Goal: Task Accomplishment & Management: Use online tool/utility

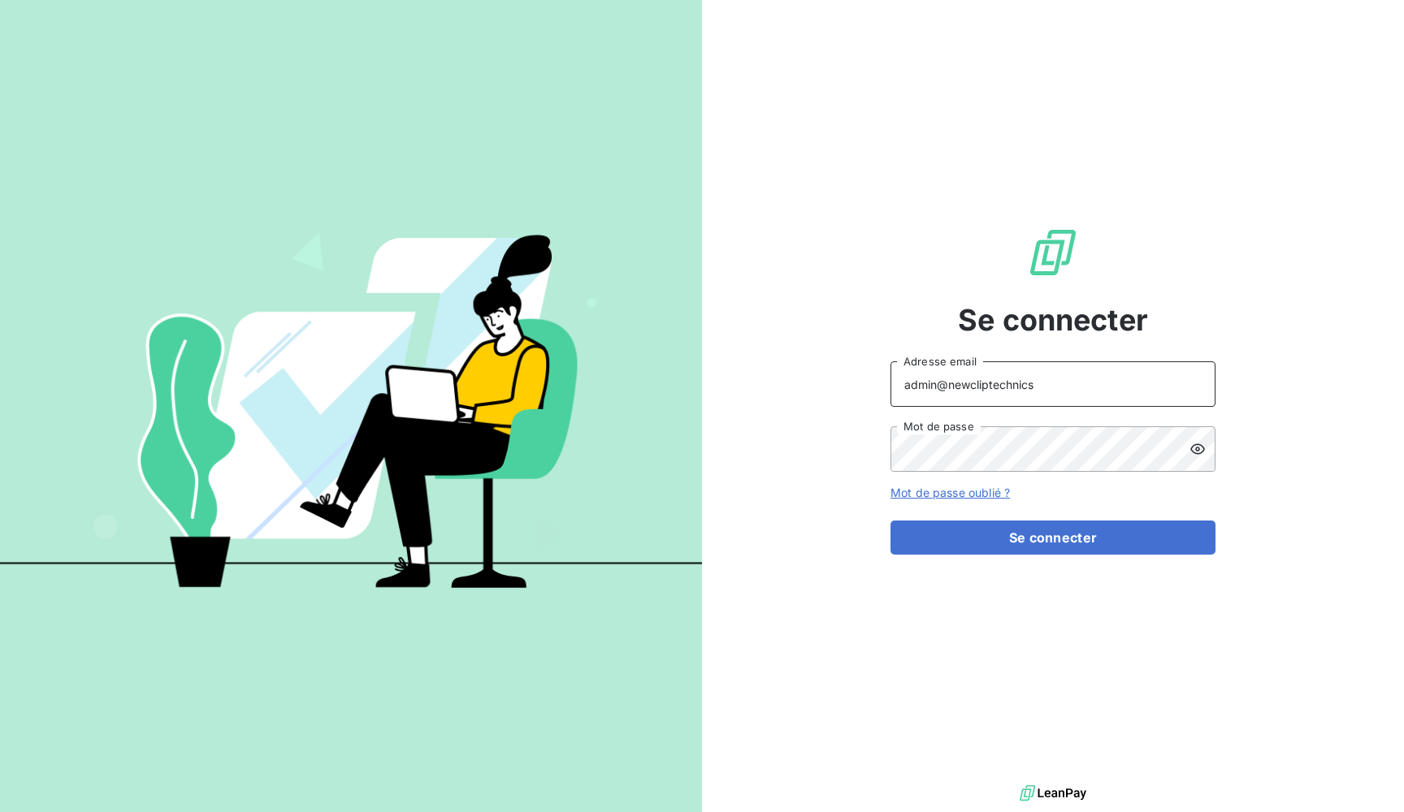
click at [998, 380] on input "admin@newcliptechnics" at bounding box center [1052, 384] width 325 height 45
type input "admin@kiloutou"
click at [1053, 538] on button "Se connecter" at bounding box center [1052, 538] width 325 height 34
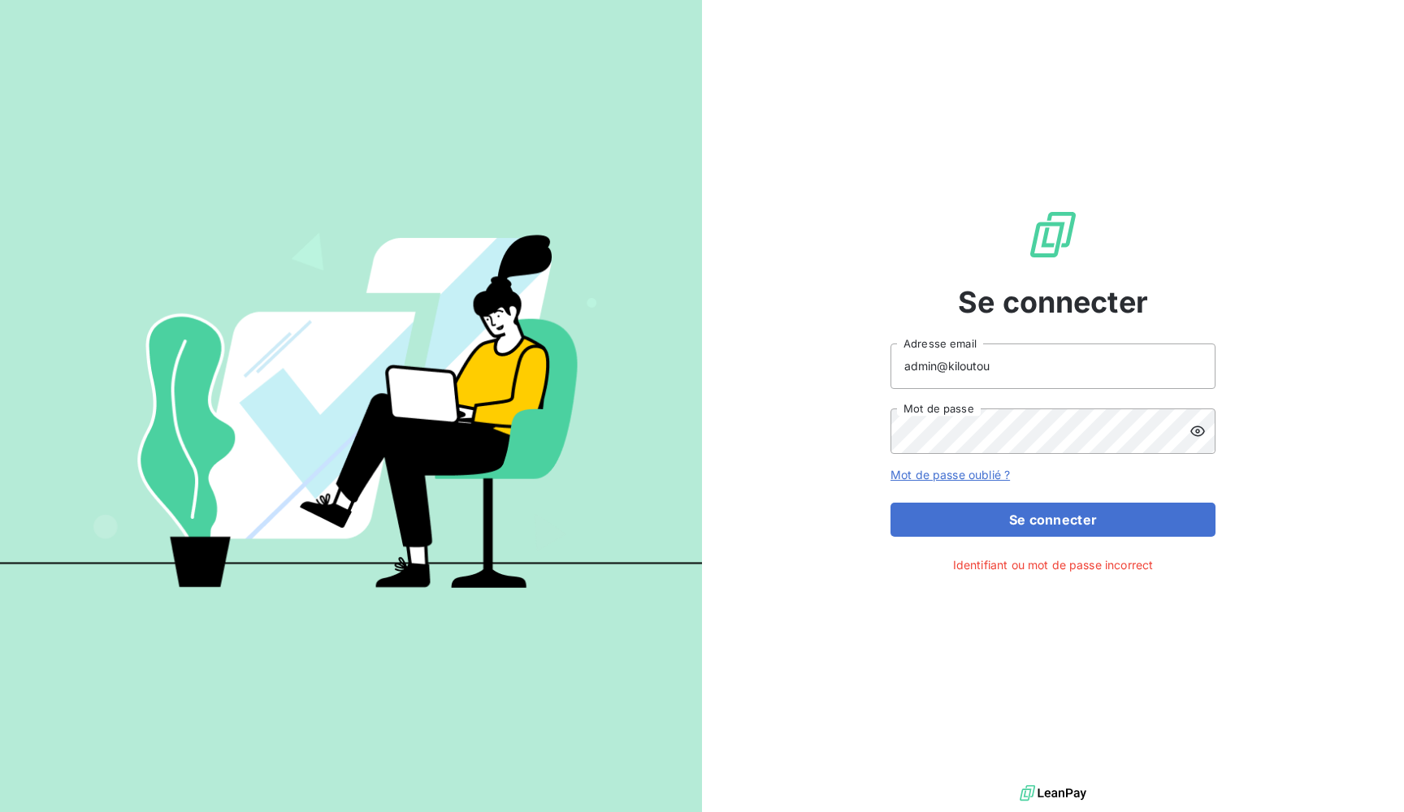
click at [886, 372] on div "Se connecter admin@kiloutou Adresse email Mot de passe Mot de passe oublié ? Se…" at bounding box center [1053, 391] width 702 height 782
click at [1053, 519] on button "Se connecter" at bounding box center [1052, 520] width 325 height 34
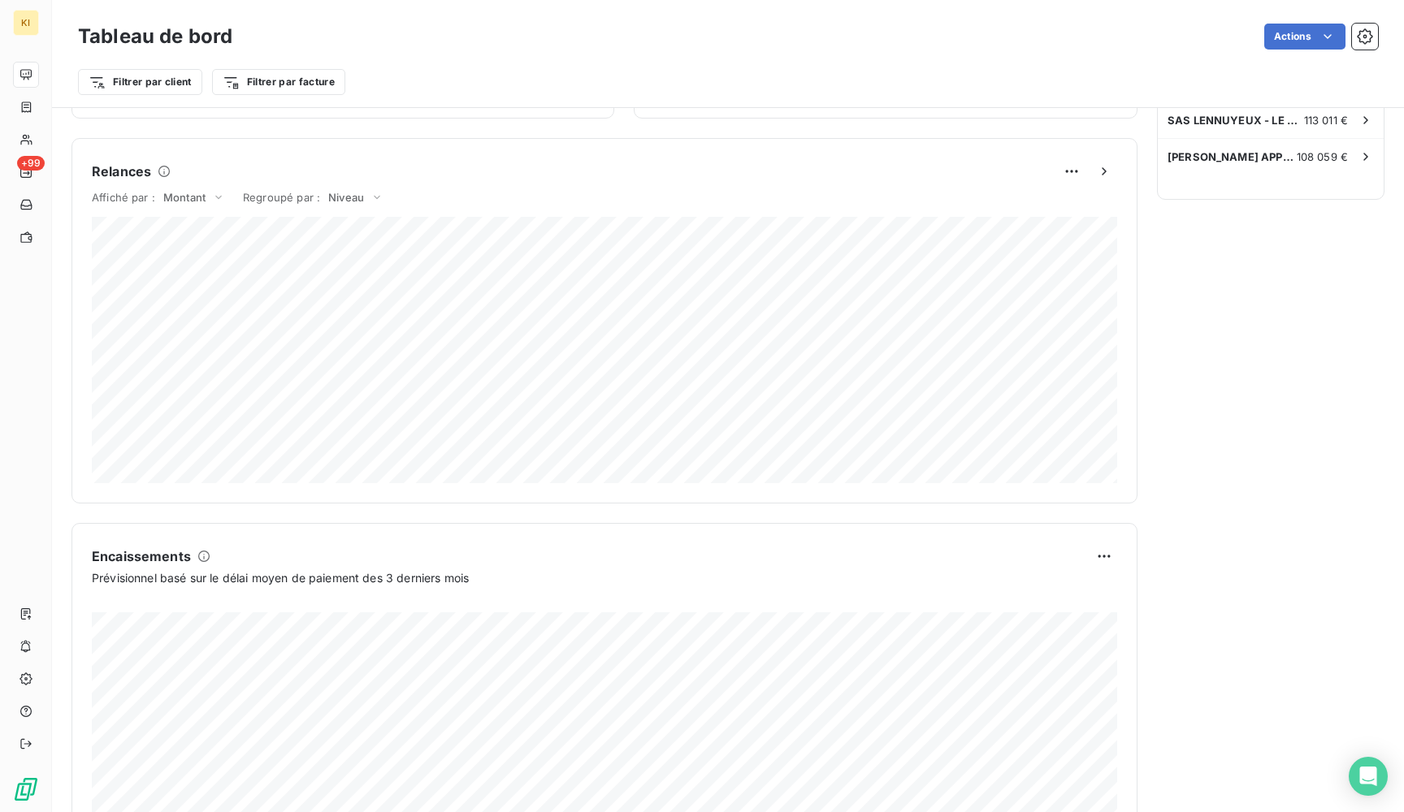
scroll to position [510, 0]
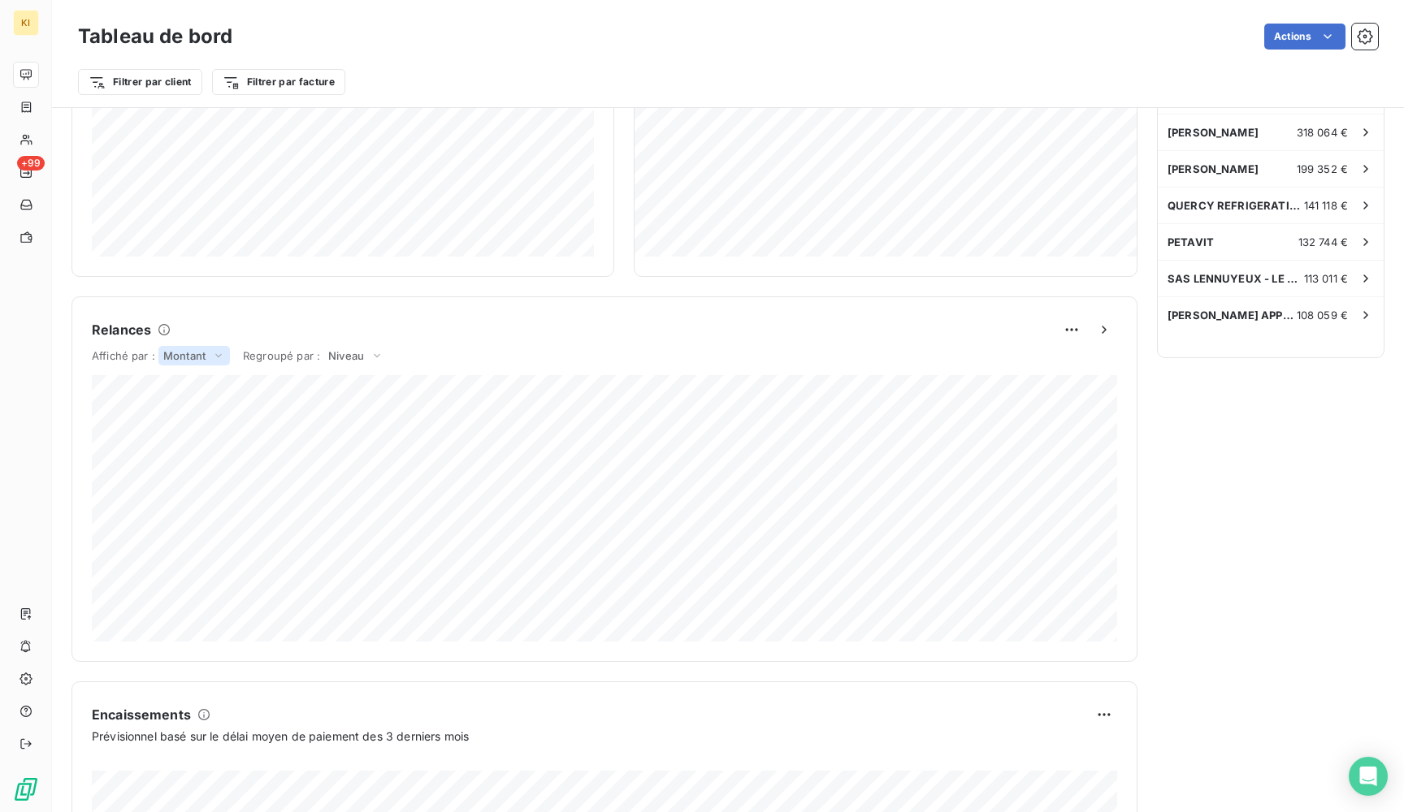
click at [175, 353] on span "Montant" at bounding box center [184, 355] width 42 height 13
click at [178, 376] on li "Volume" at bounding box center [161, 373] width 132 height 29
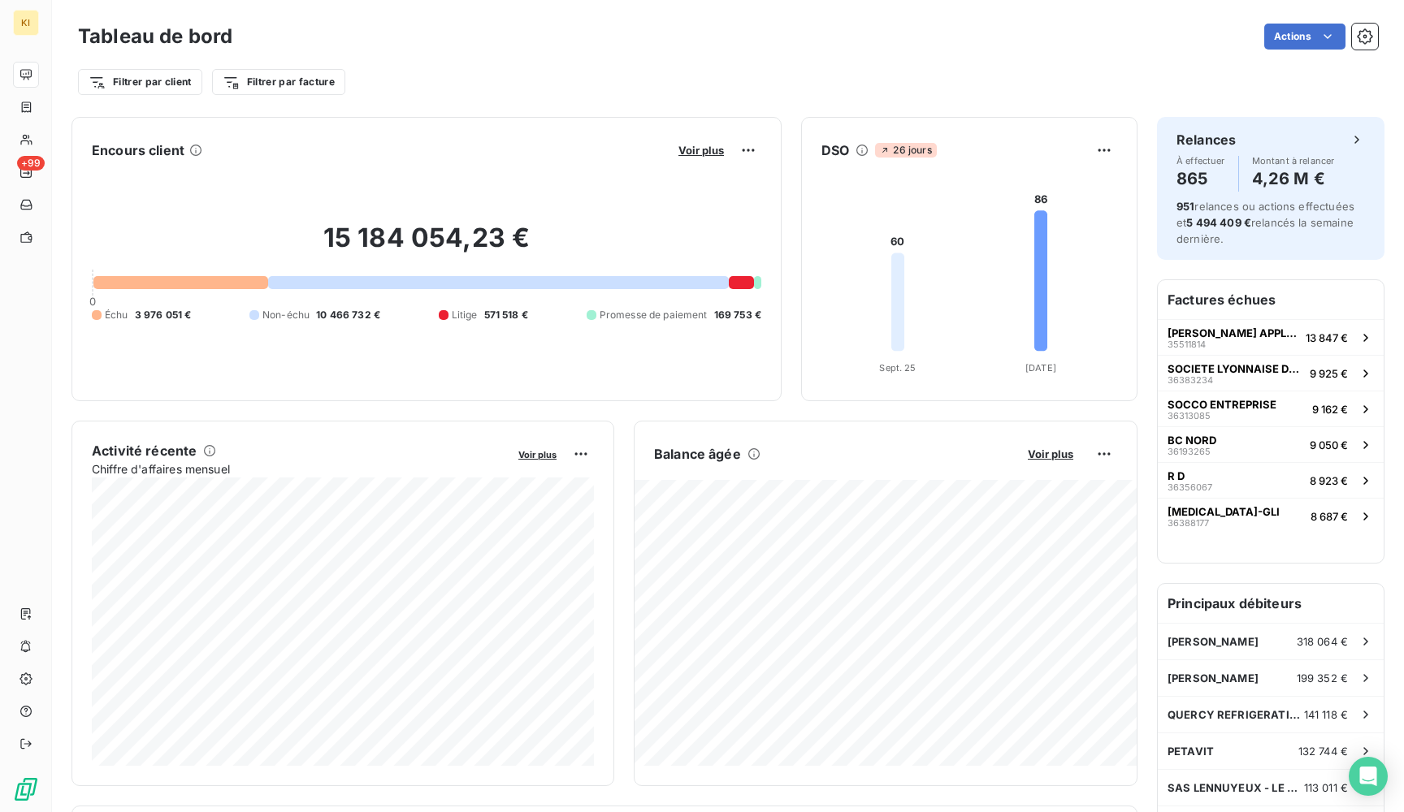
scroll to position [0, 0]
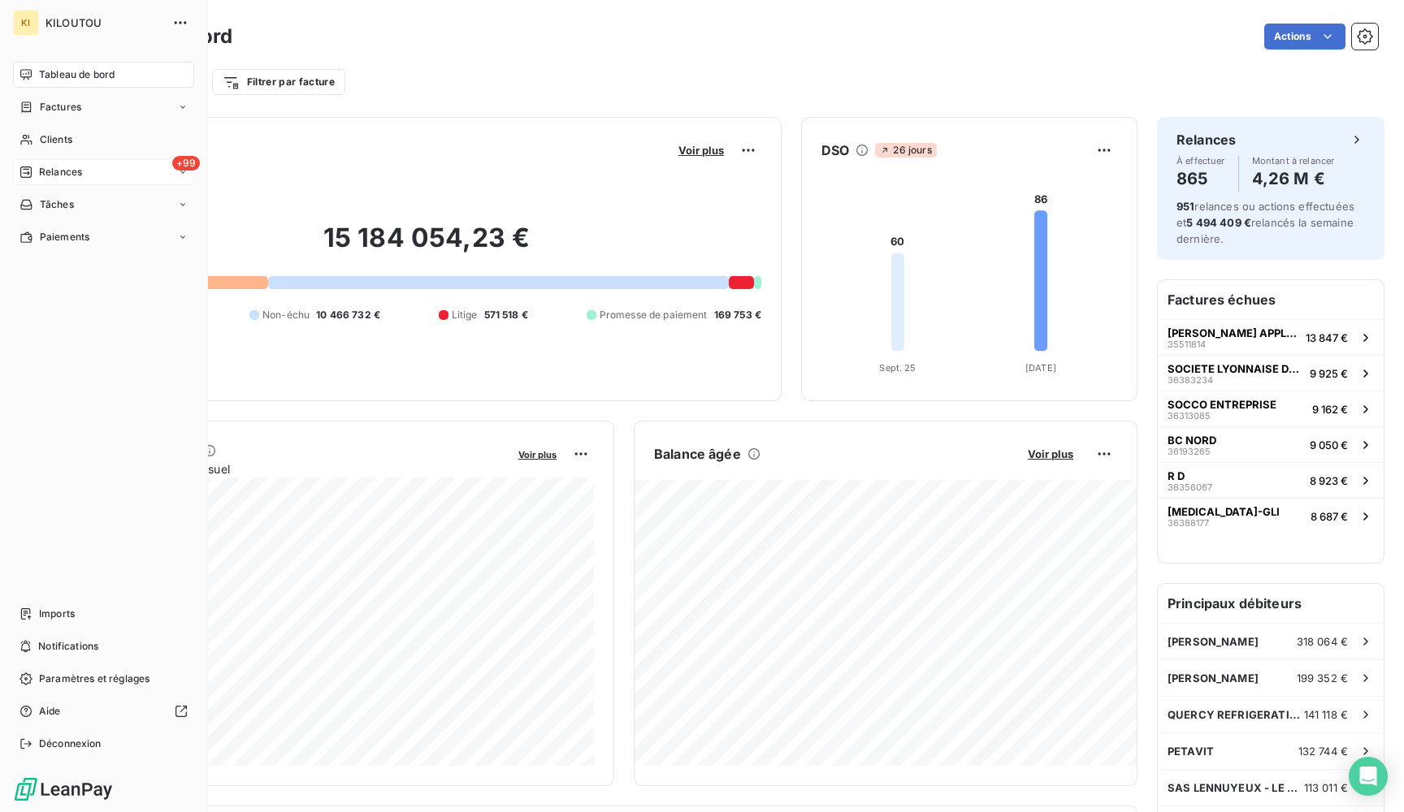
click at [66, 176] on span "Relances" at bounding box center [60, 172] width 43 height 15
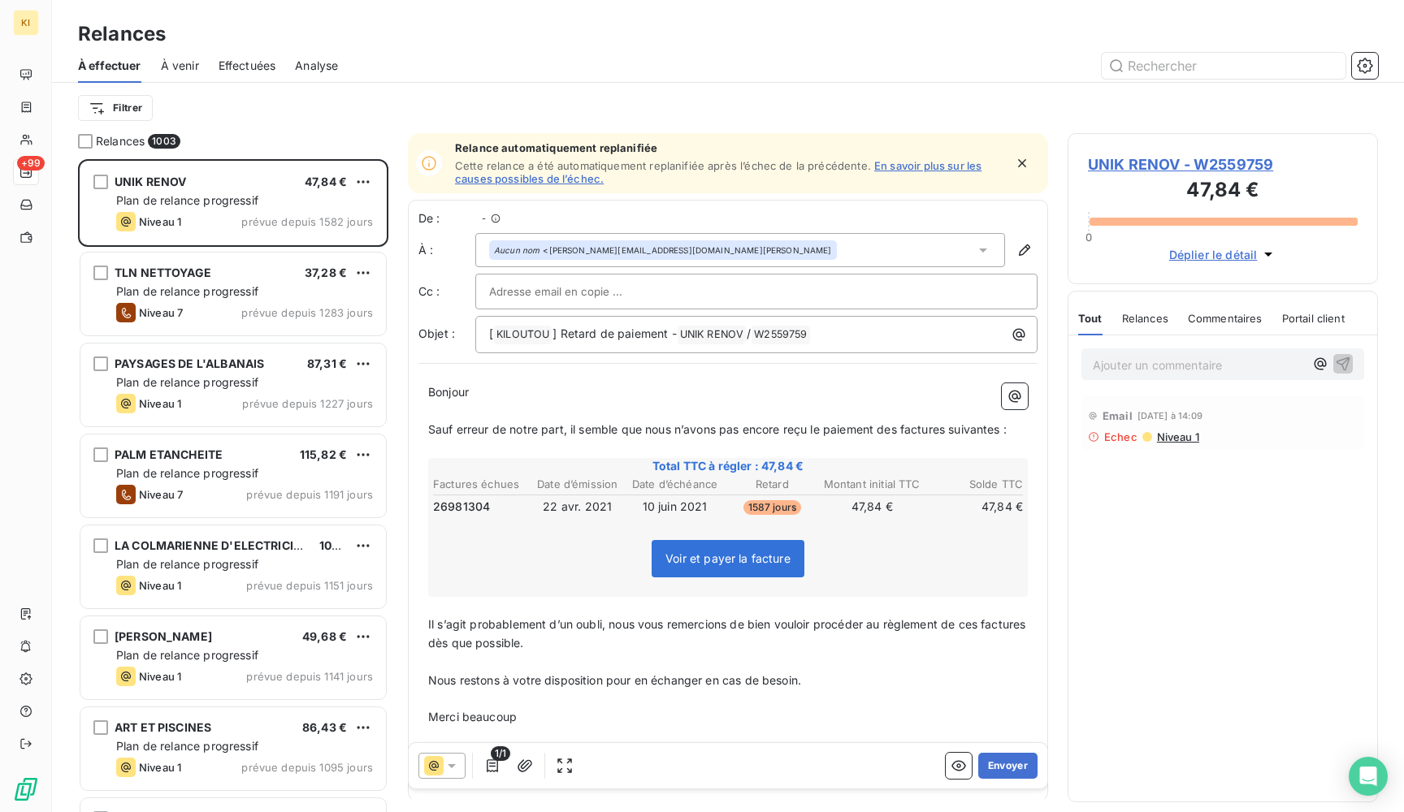
scroll to position [653, 310]
click at [252, 65] on span "Effectuées" at bounding box center [248, 66] width 58 height 16
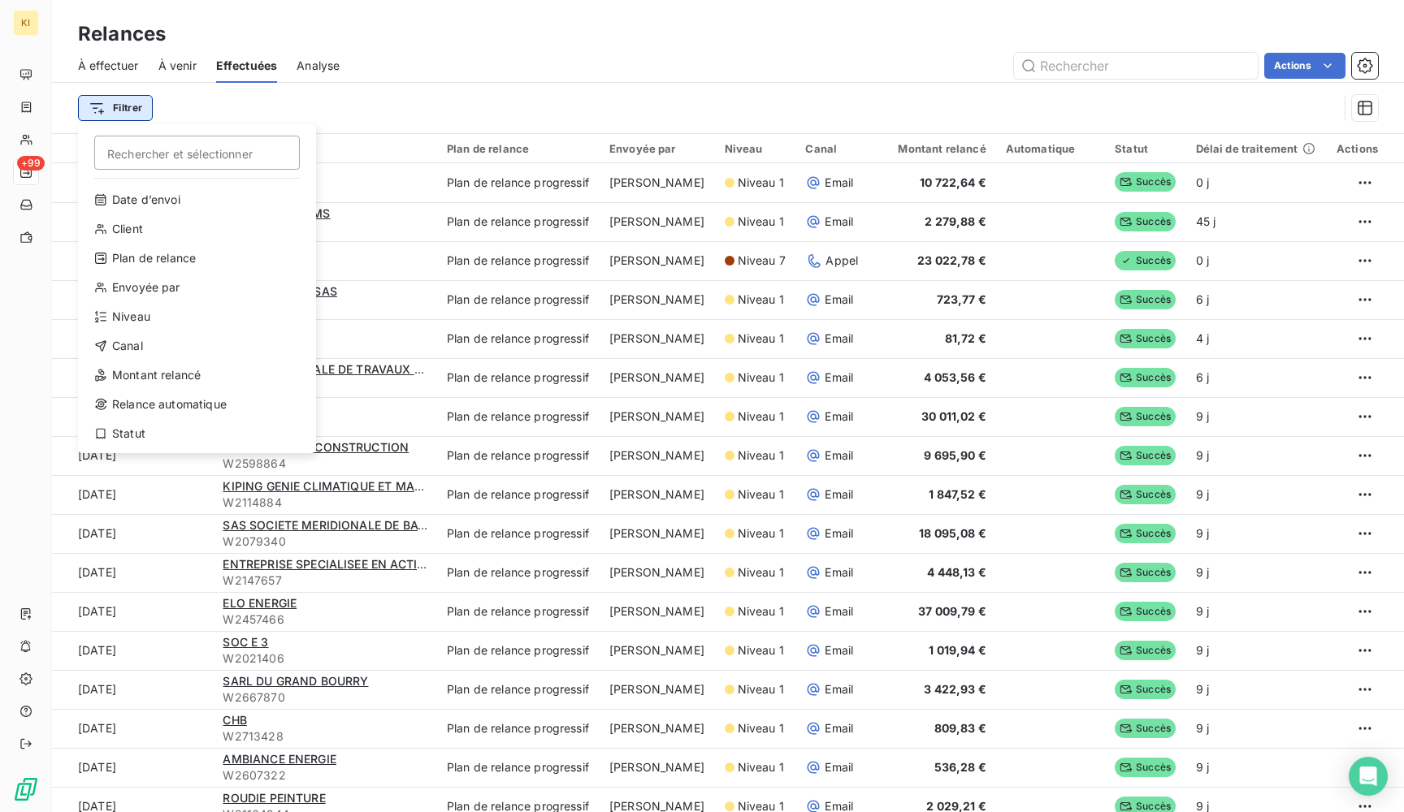
click at [126, 110] on html "KI +99 Relances À effectuer À venir Effectuées Analyse Actions Filtrer Recherch…" at bounding box center [702, 406] width 1404 height 812
click at [149, 325] on div "Niveau" at bounding box center [196, 317] width 225 height 26
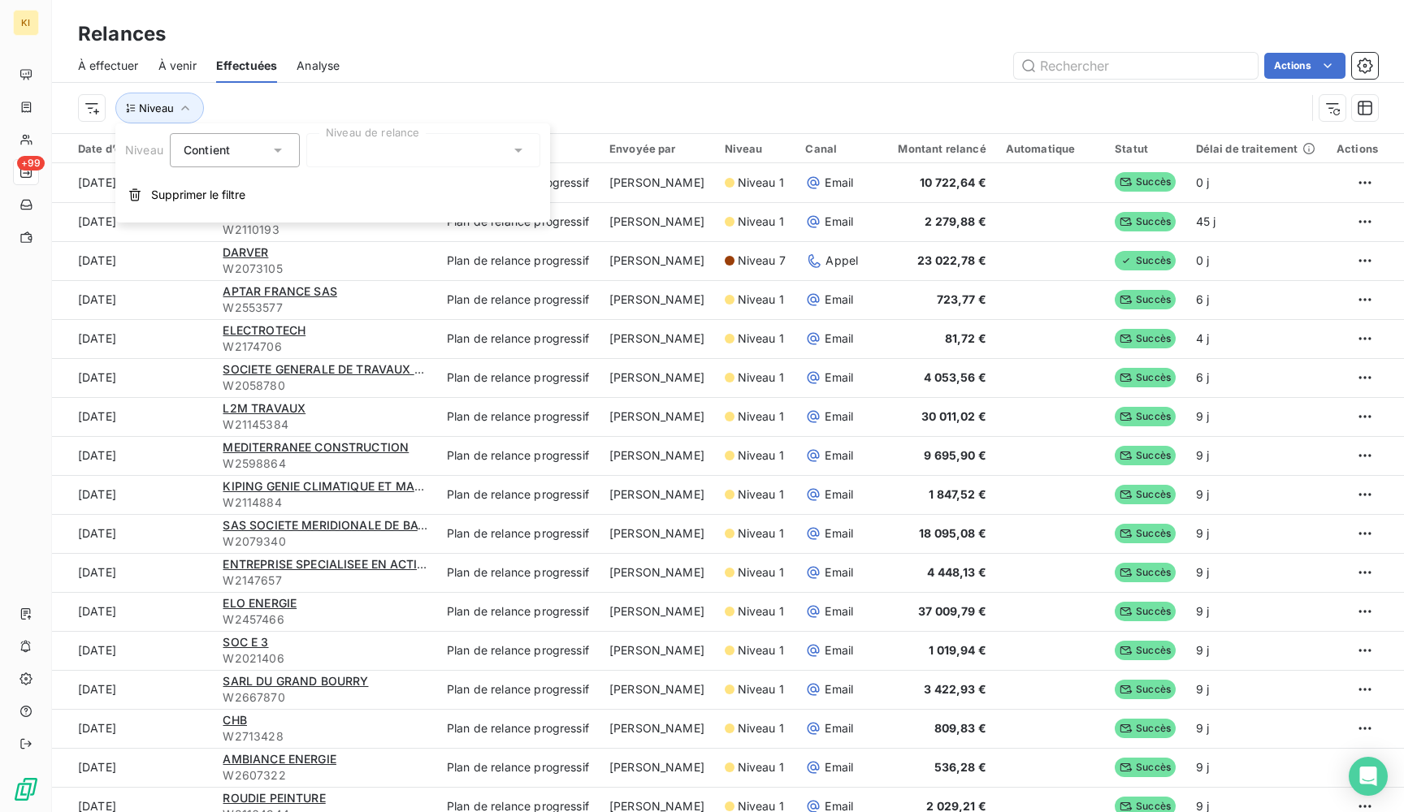
click at [384, 162] on div at bounding box center [423, 150] width 234 height 34
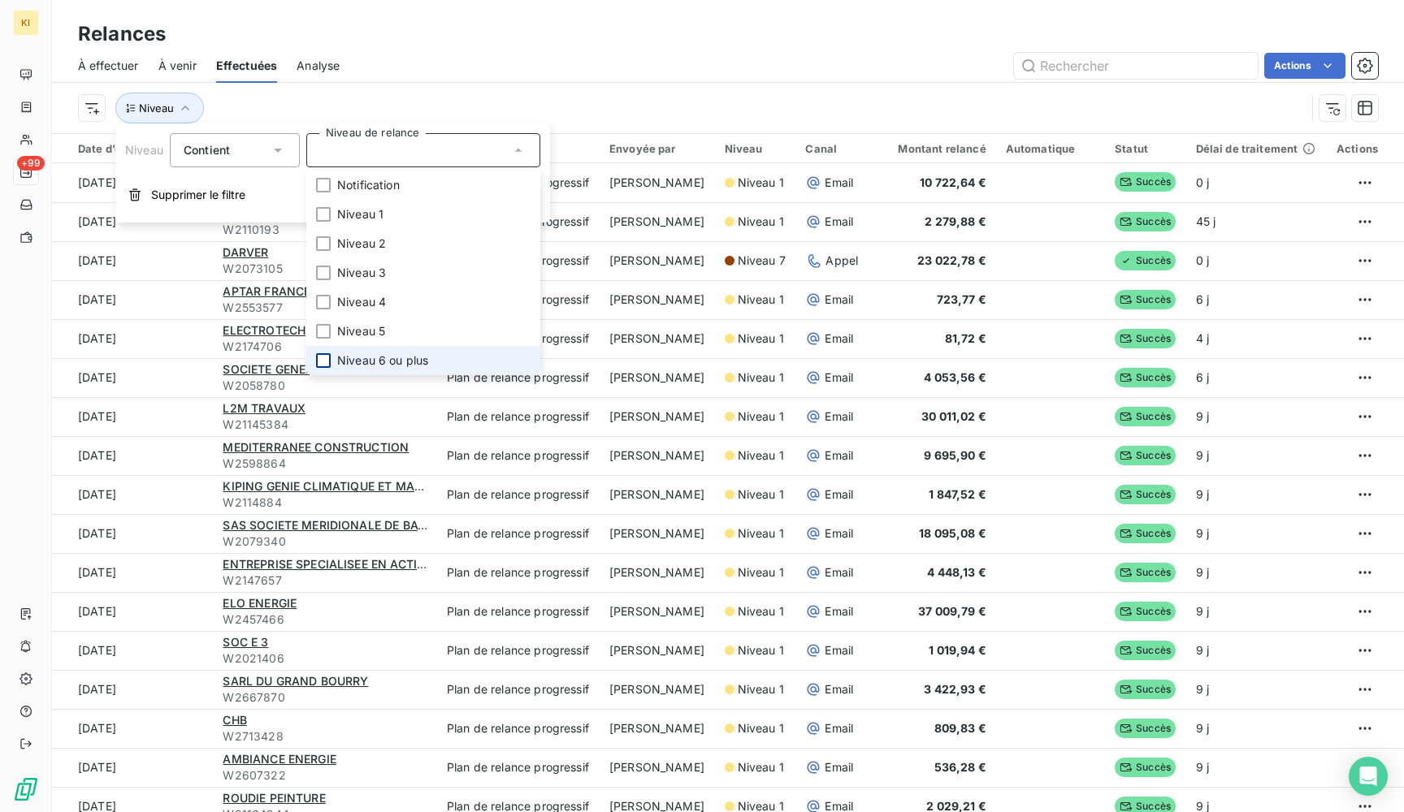
click at [321, 359] on div at bounding box center [323, 360] width 15 height 15
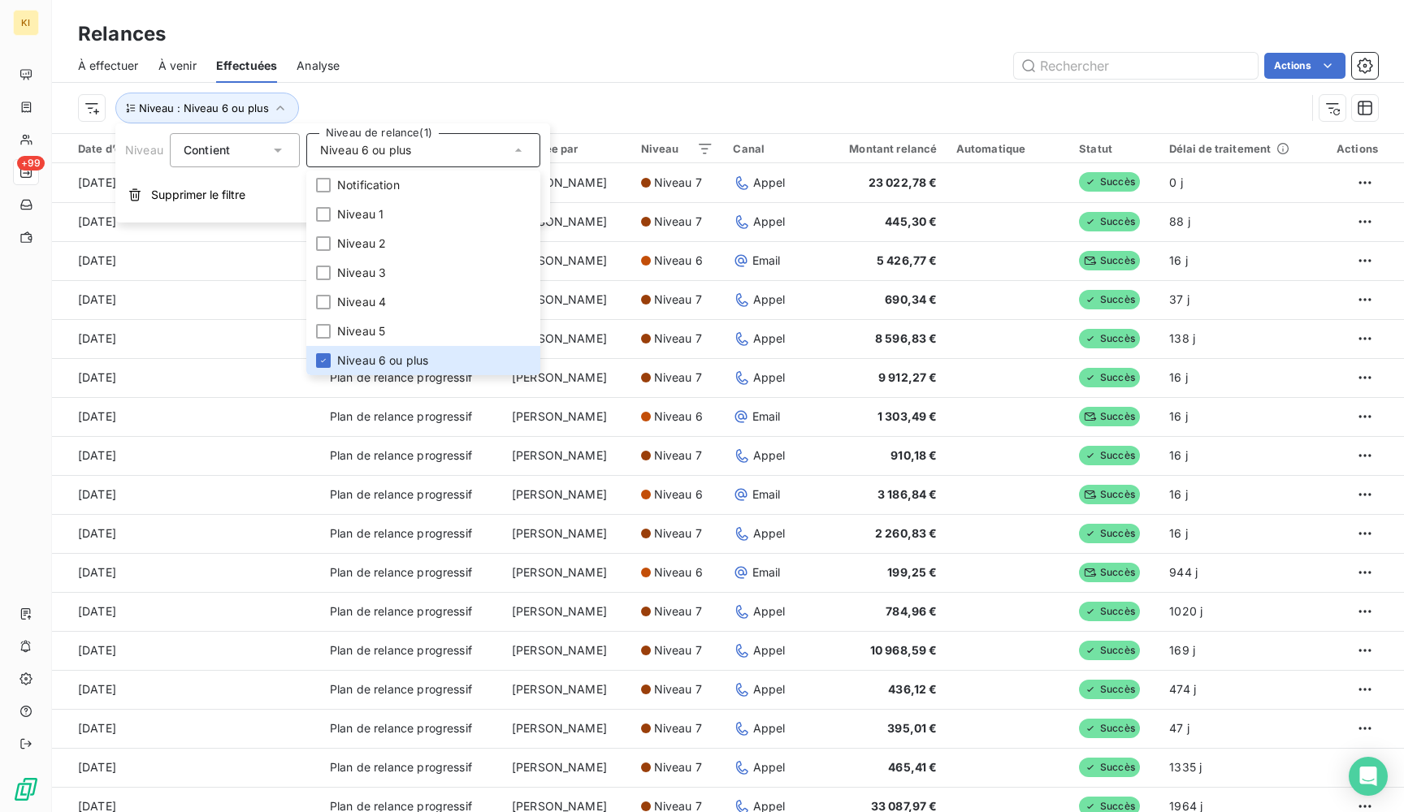
click at [520, 81] on div "À effectuer À venir Effectuées Analyse Actions" at bounding box center [728, 66] width 1352 height 34
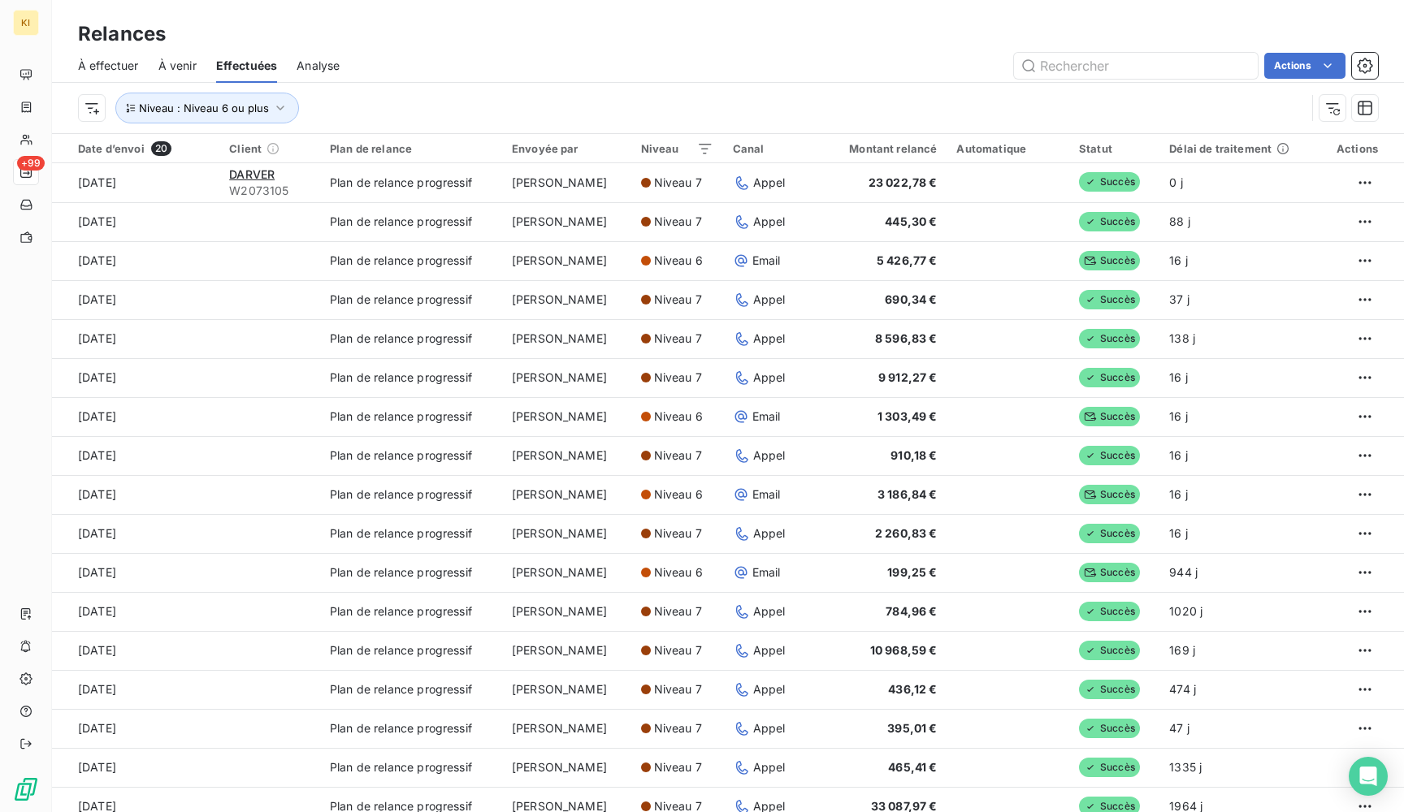
click at [106, 63] on span "À effectuer" at bounding box center [108, 66] width 61 height 16
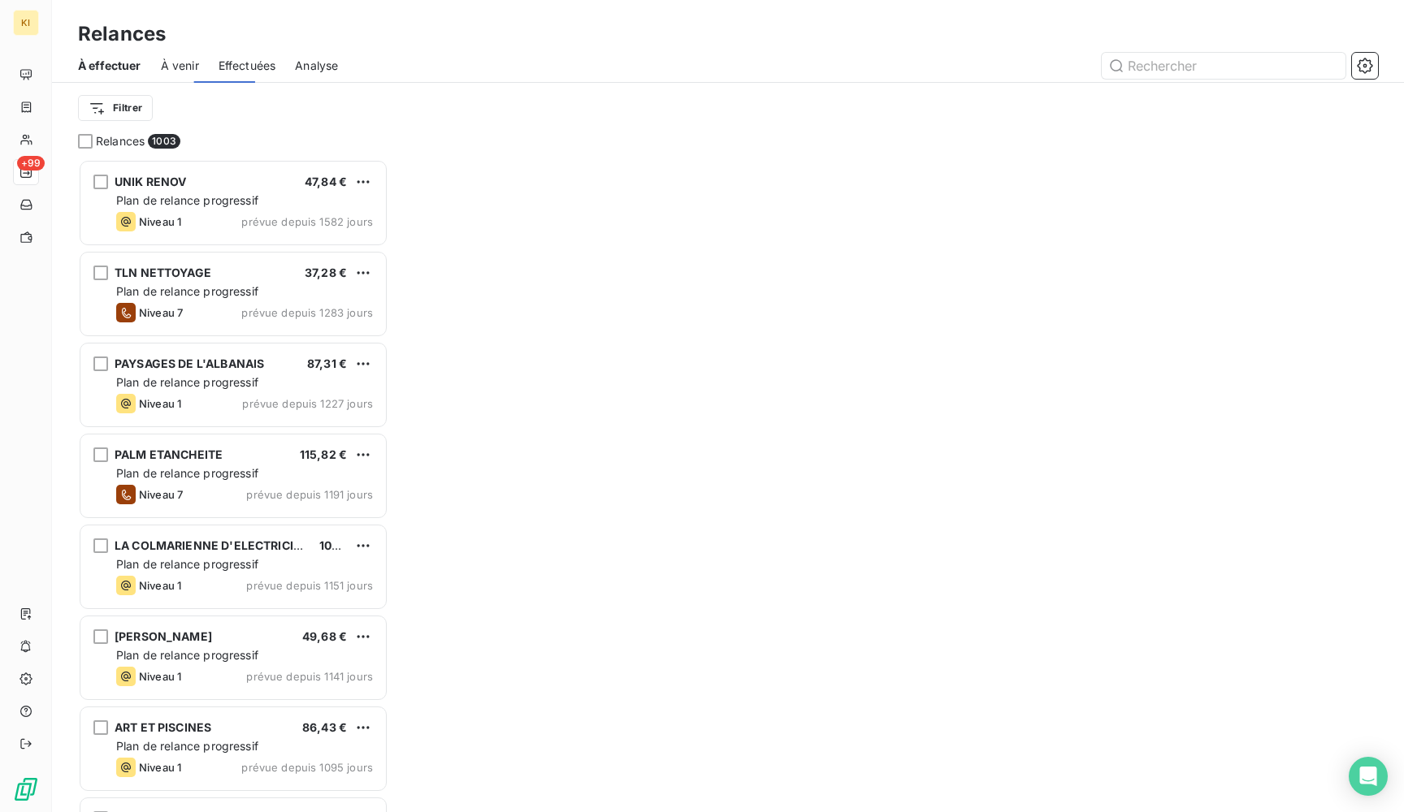
scroll to position [653, 310]
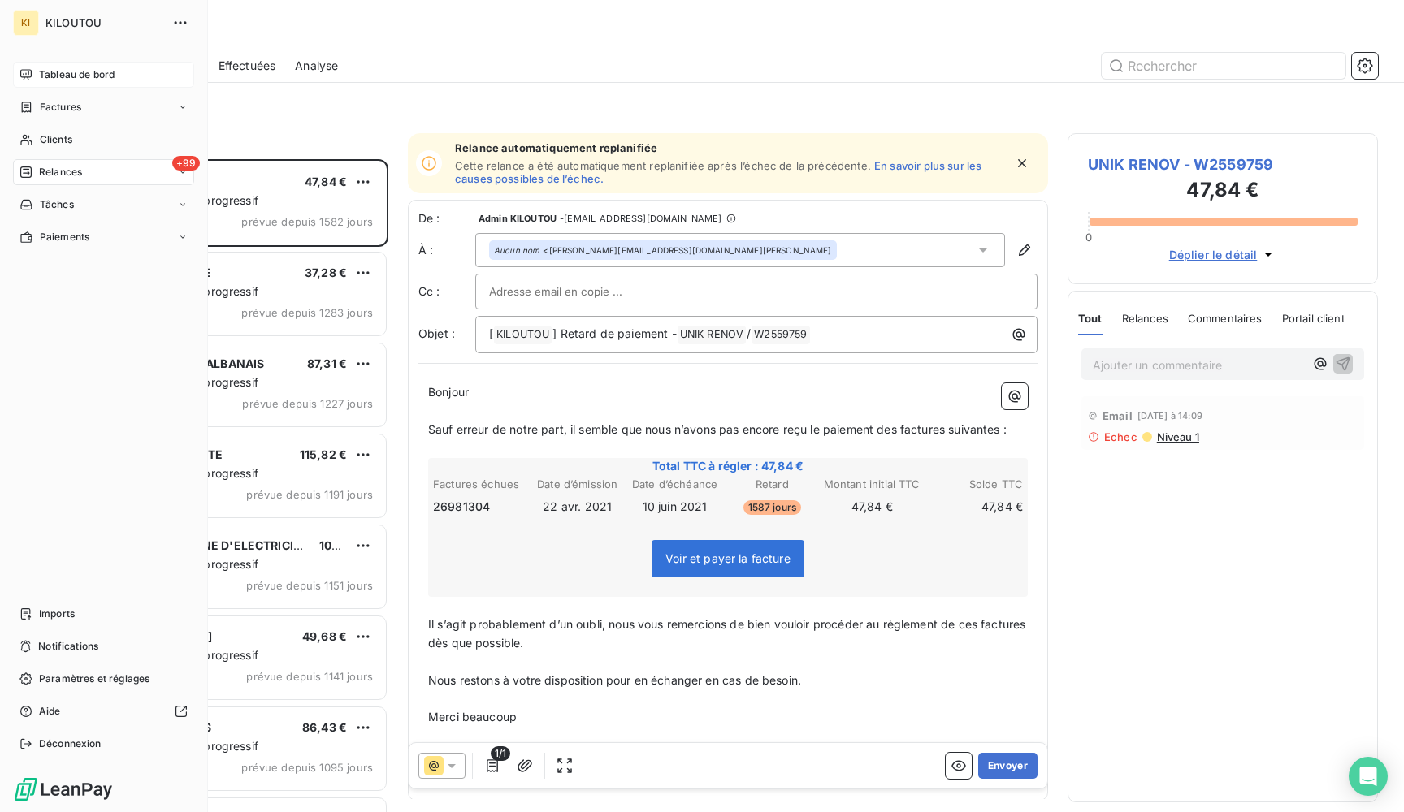
click at [42, 76] on span "Tableau de bord" at bounding box center [77, 74] width 76 height 15
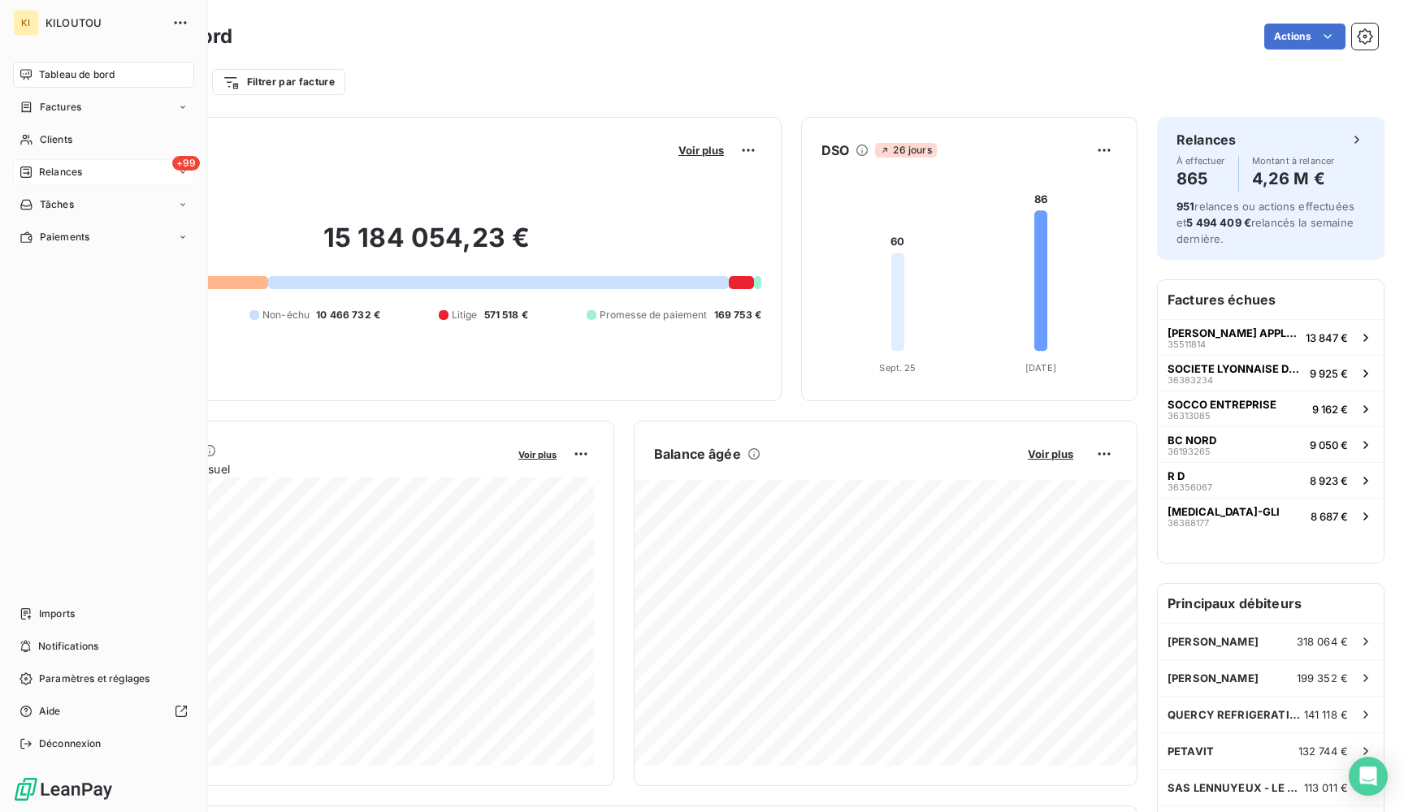
click at [68, 177] on span "Relances" at bounding box center [60, 172] width 43 height 15
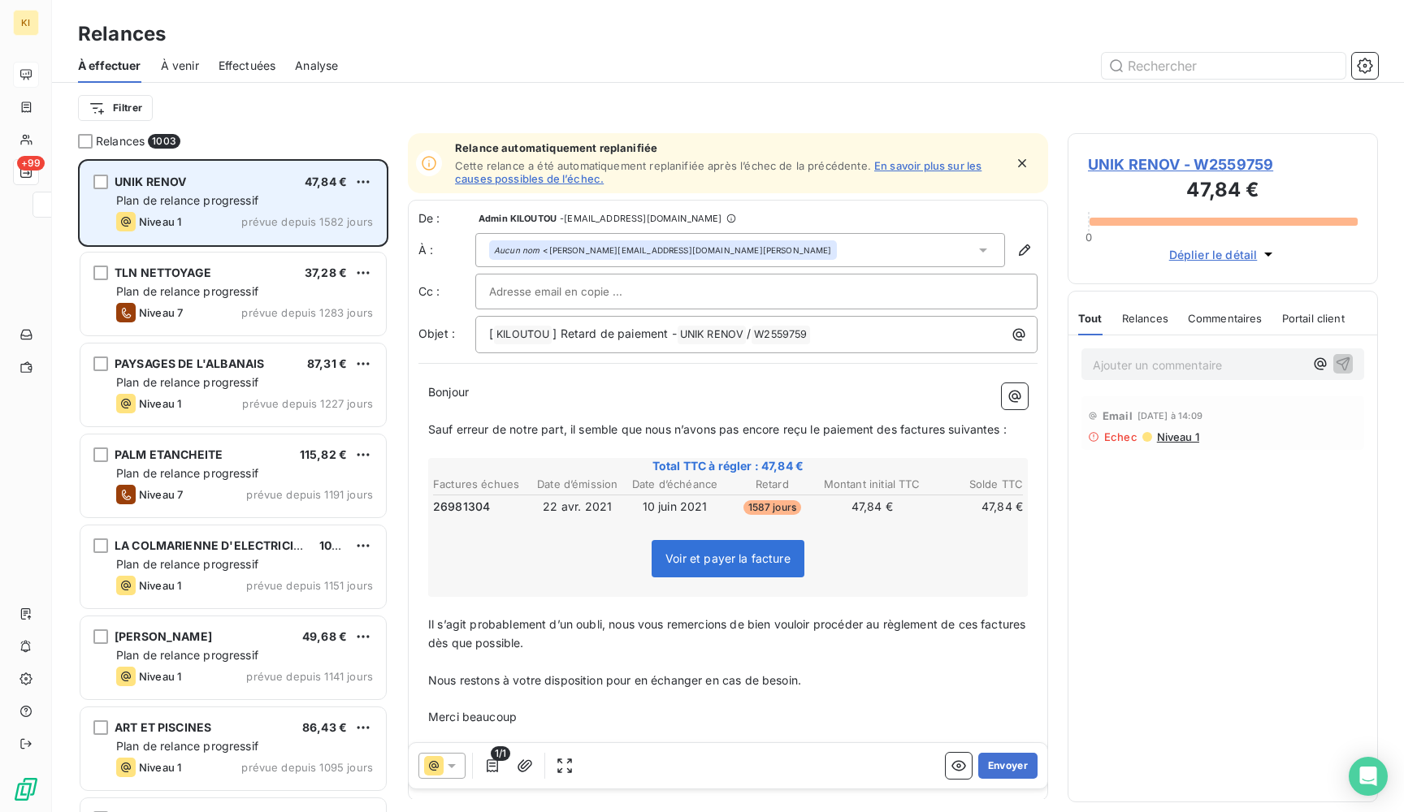
scroll to position [653, 310]
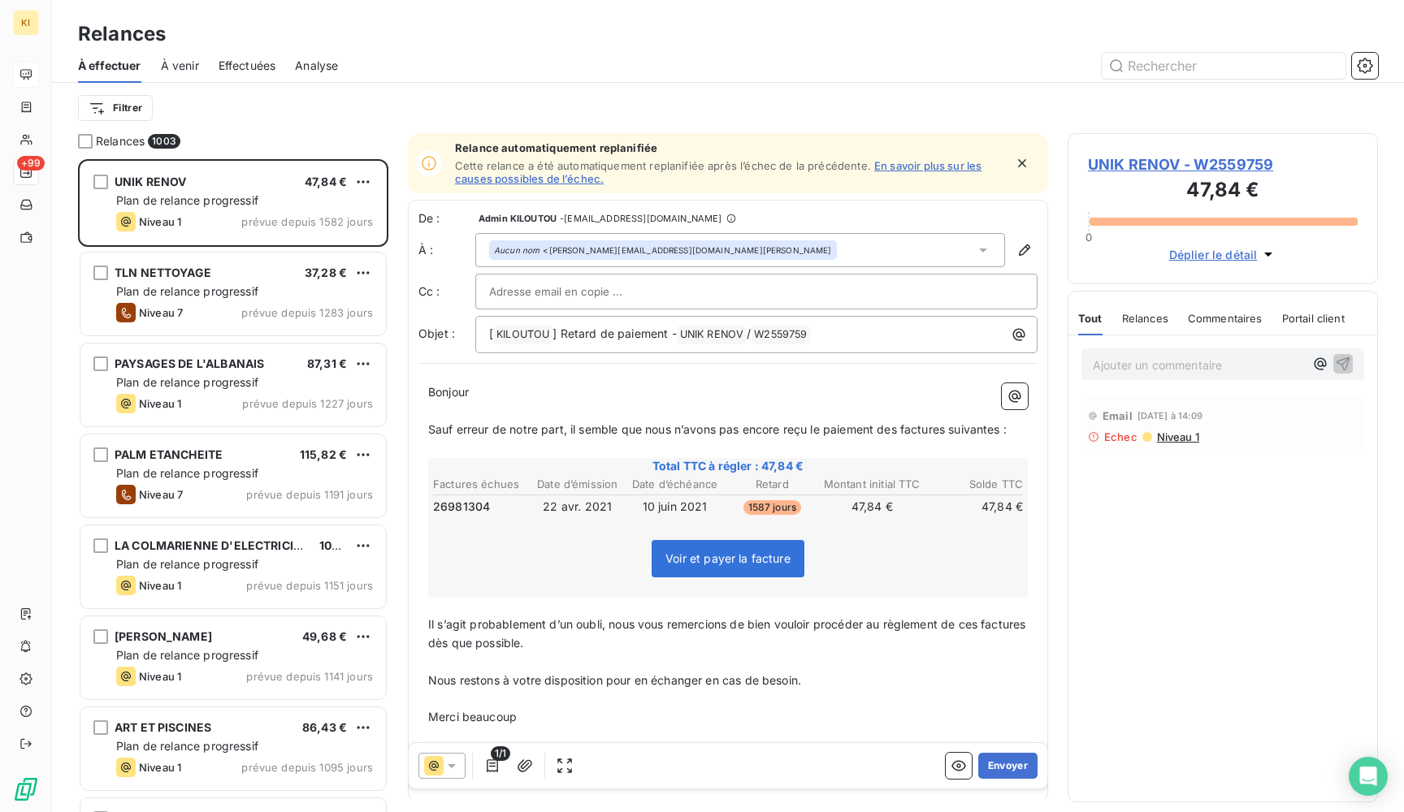
click at [249, 71] on span "Effectuées" at bounding box center [248, 66] width 58 height 16
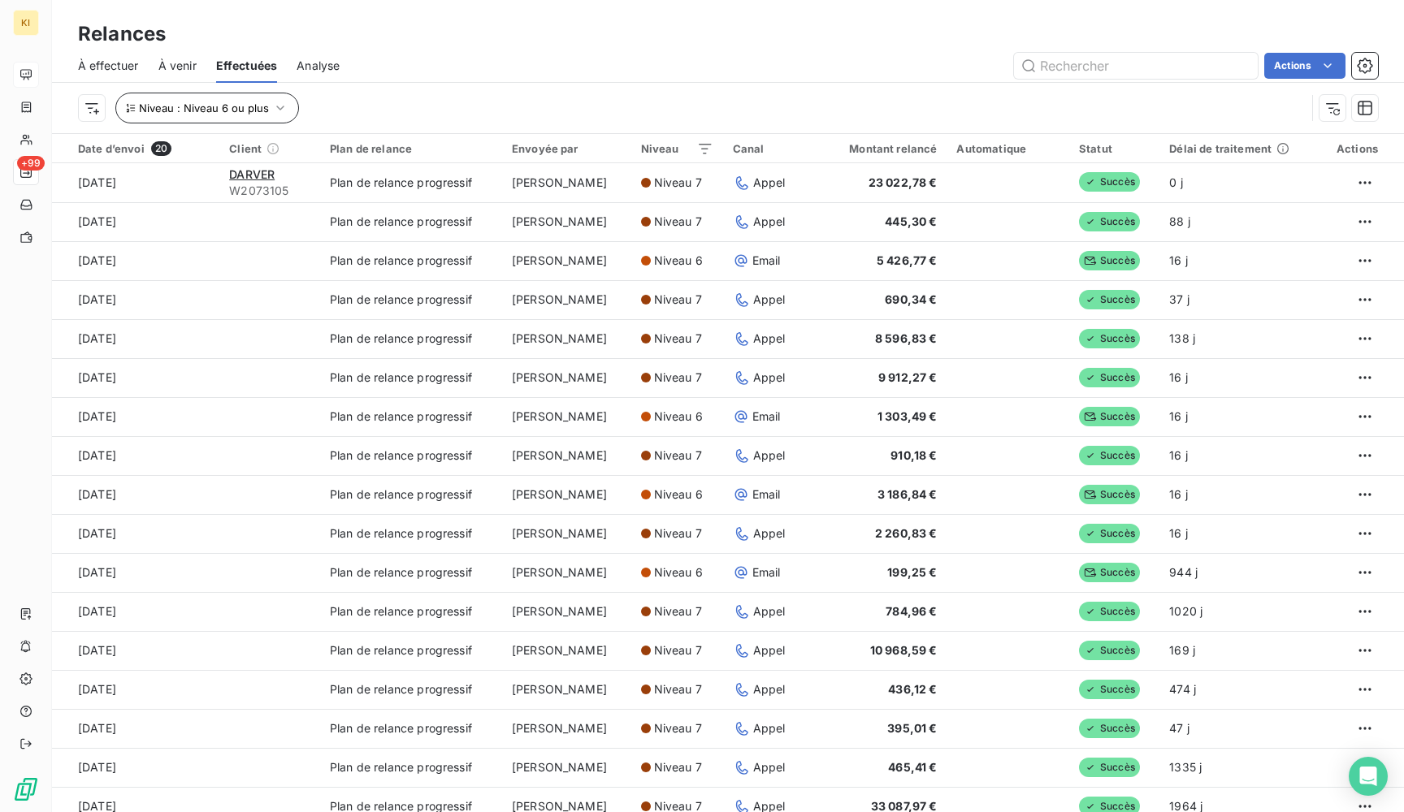
click at [261, 105] on span "Niveau : Niveau 6 ou plus" at bounding box center [204, 108] width 130 height 13
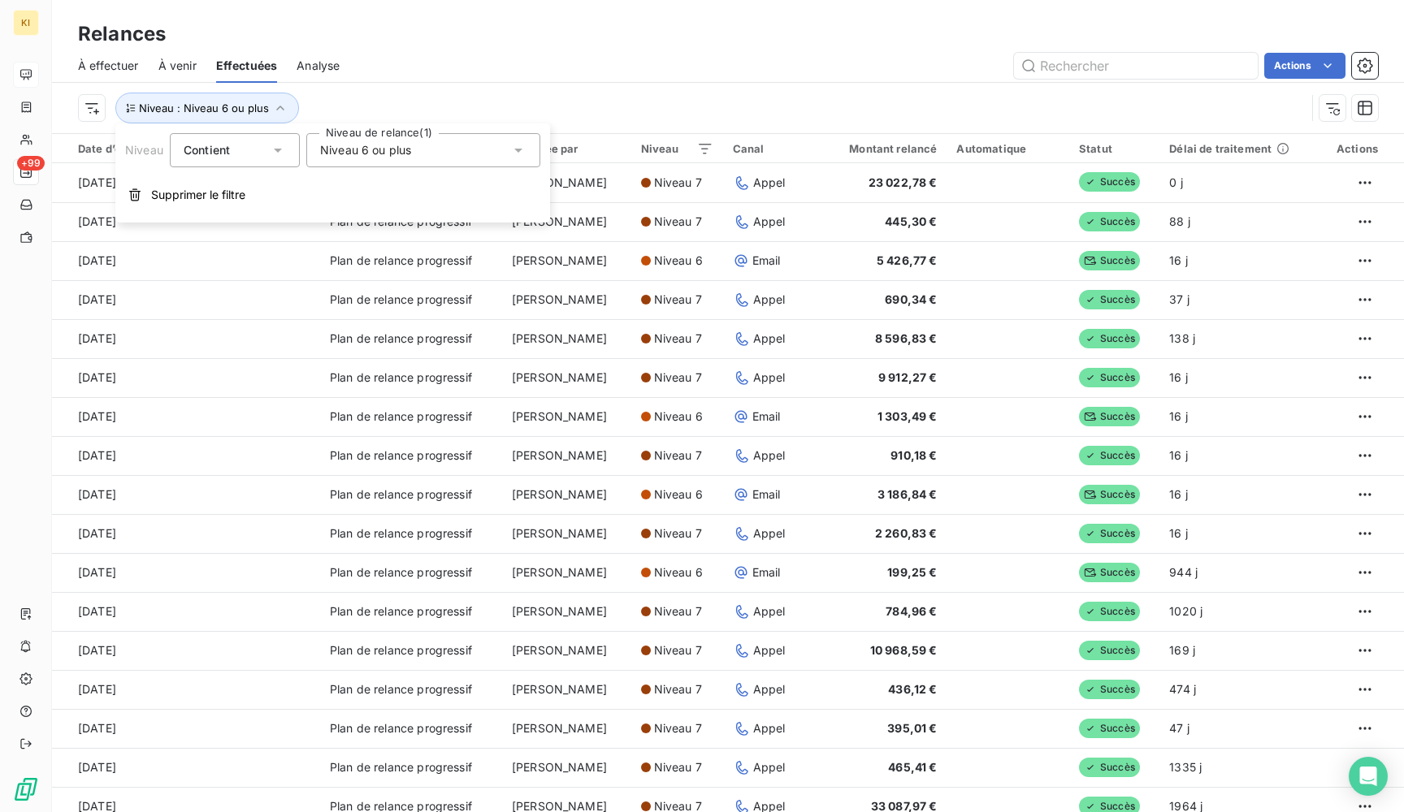
click at [405, 137] on div "Niveau 6 ou plus" at bounding box center [423, 150] width 234 height 34
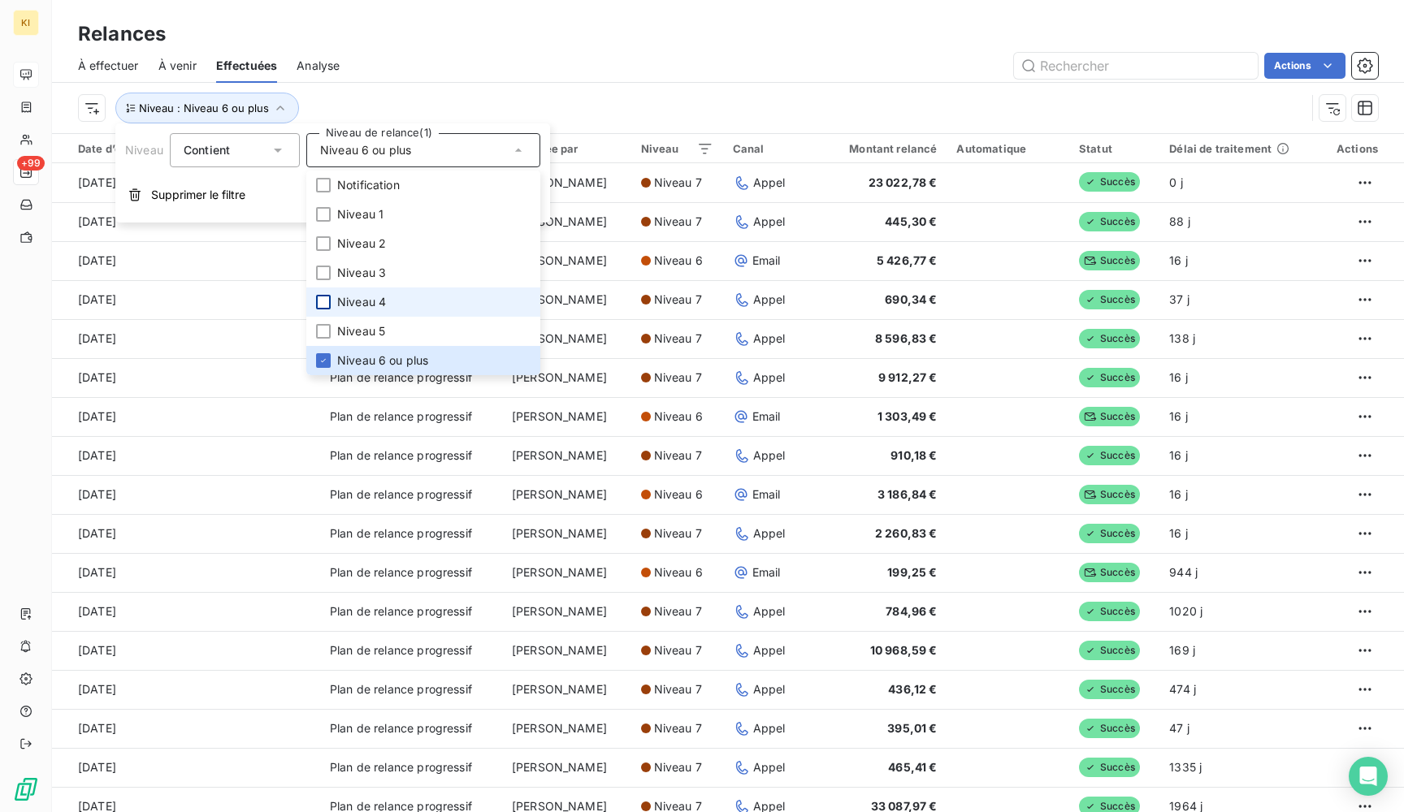
click at [323, 297] on div at bounding box center [323, 302] width 15 height 15
click at [327, 362] on icon at bounding box center [323, 361] width 10 height 10
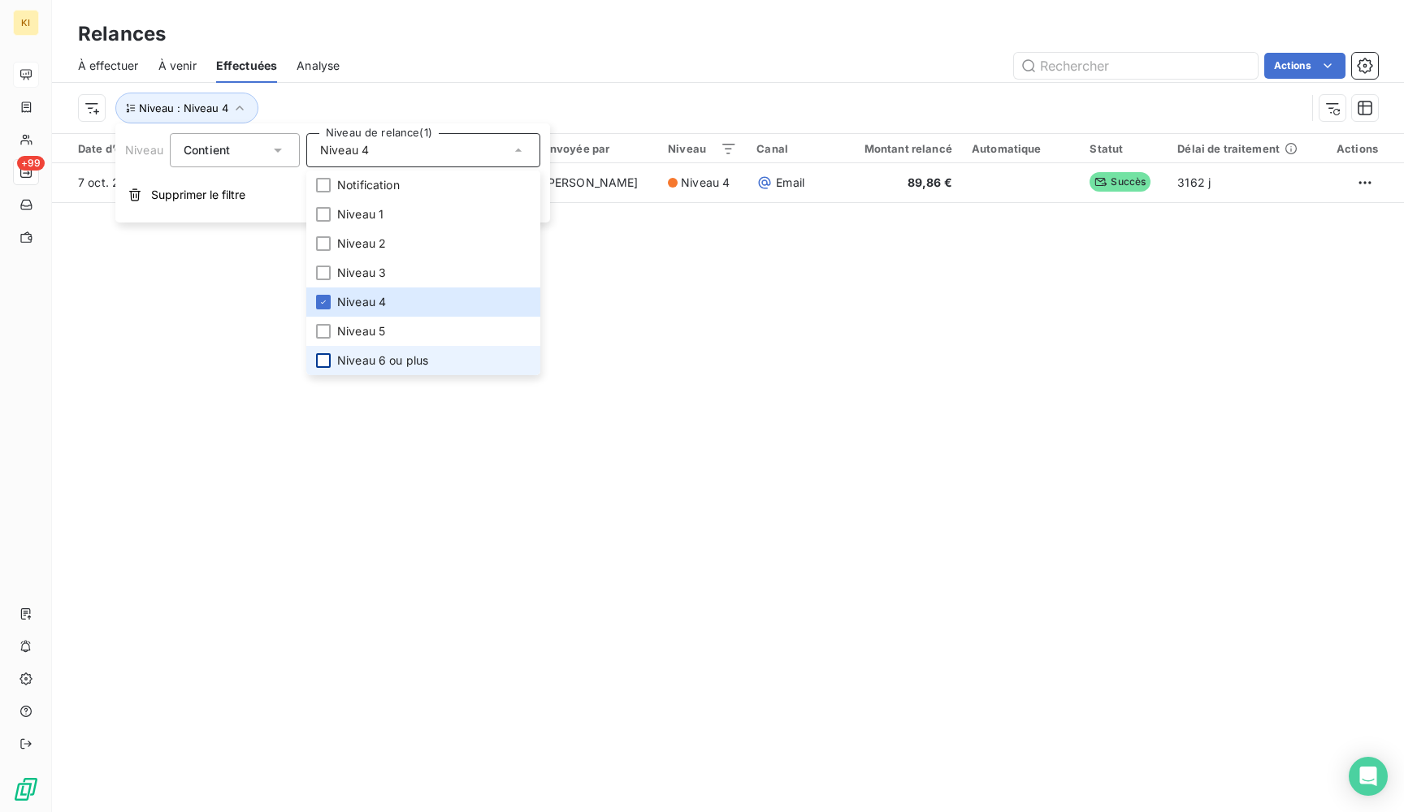
click at [475, 99] on div "Niveau : Niveau 4" at bounding box center [692, 108] width 1228 height 31
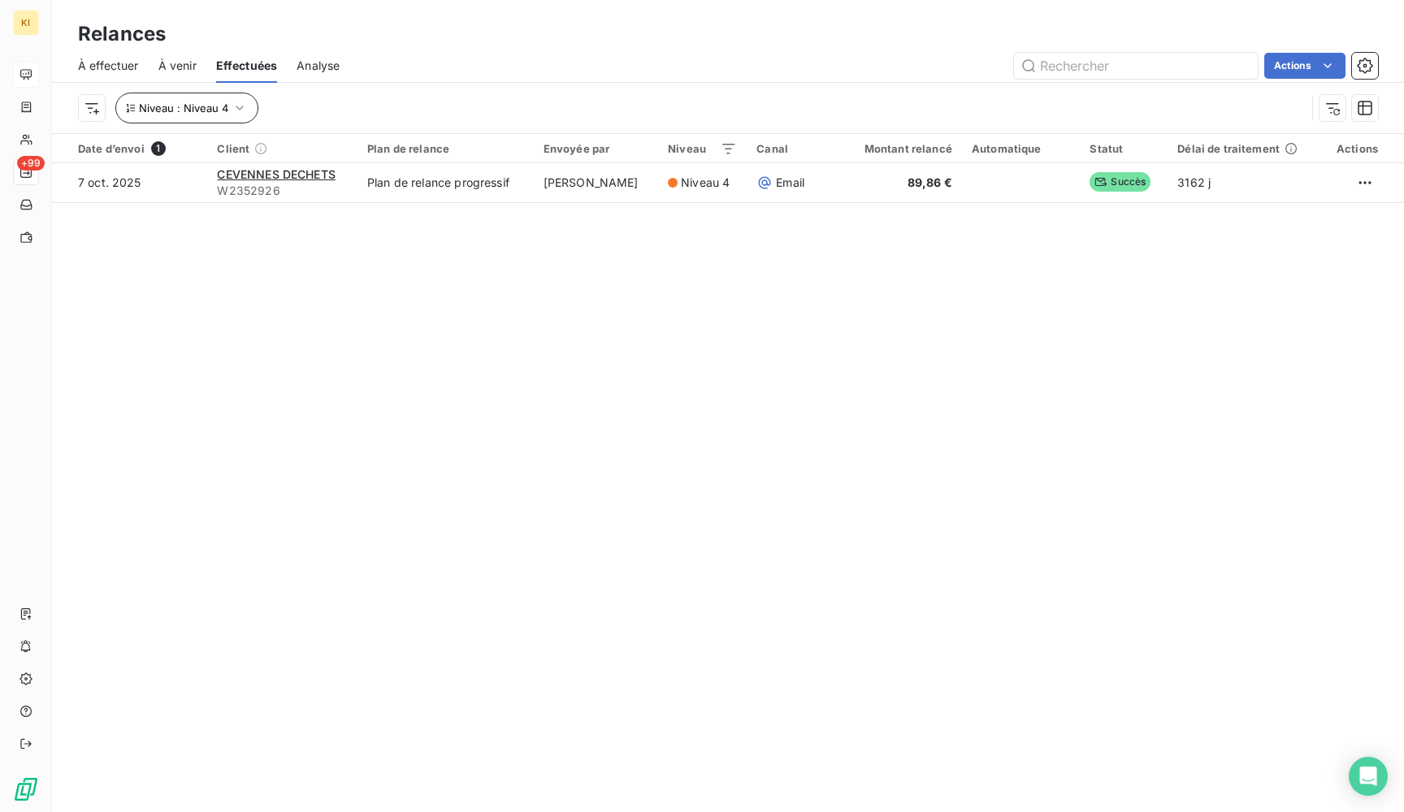
click at [249, 101] on button "Niveau : Niveau 4" at bounding box center [186, 108] width 143 height 31
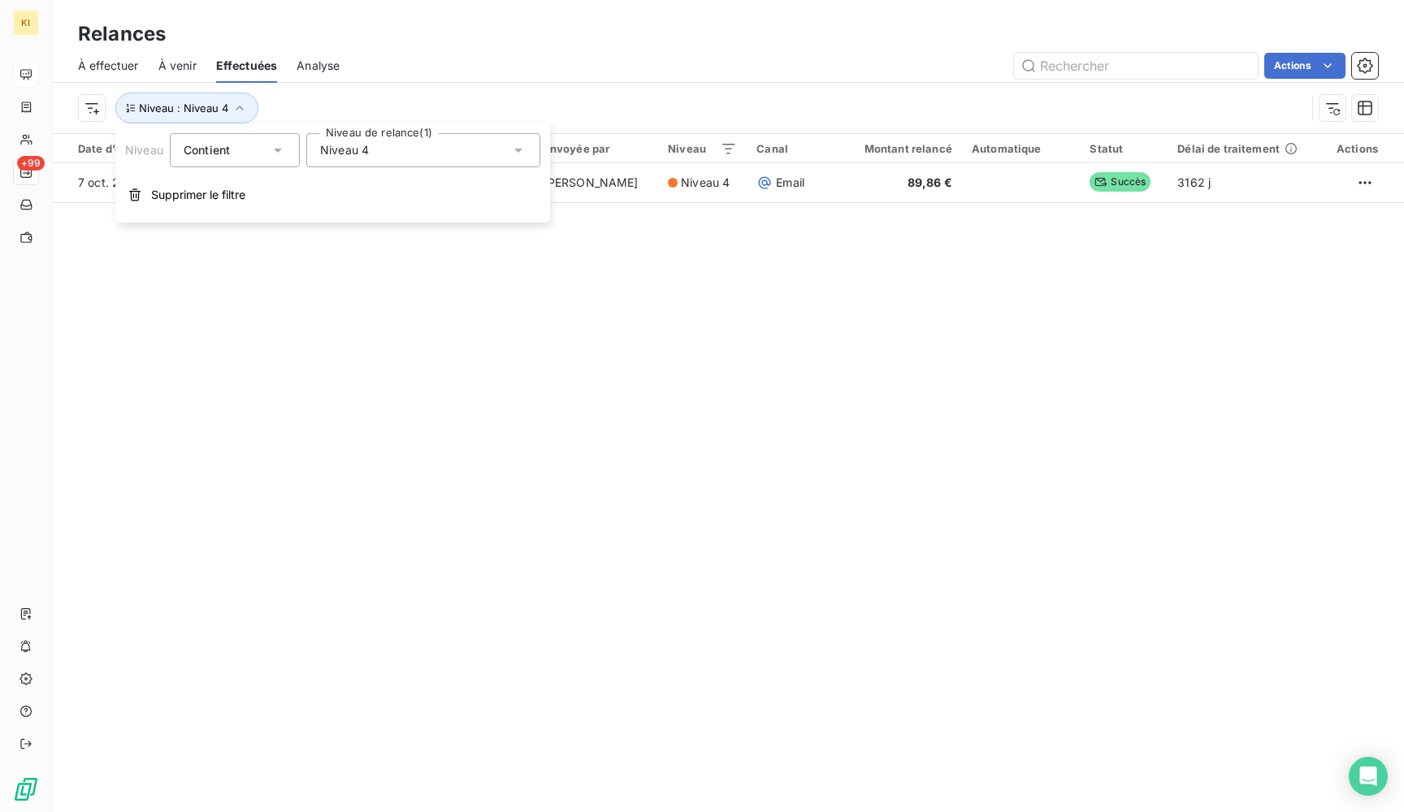
click at [249, 287] on div "Relances À effectuer À venir Effectuées Analyse Actions Niveau : Niveau 4 Date …" at bounding box center [728, 406] width 1352 height 812
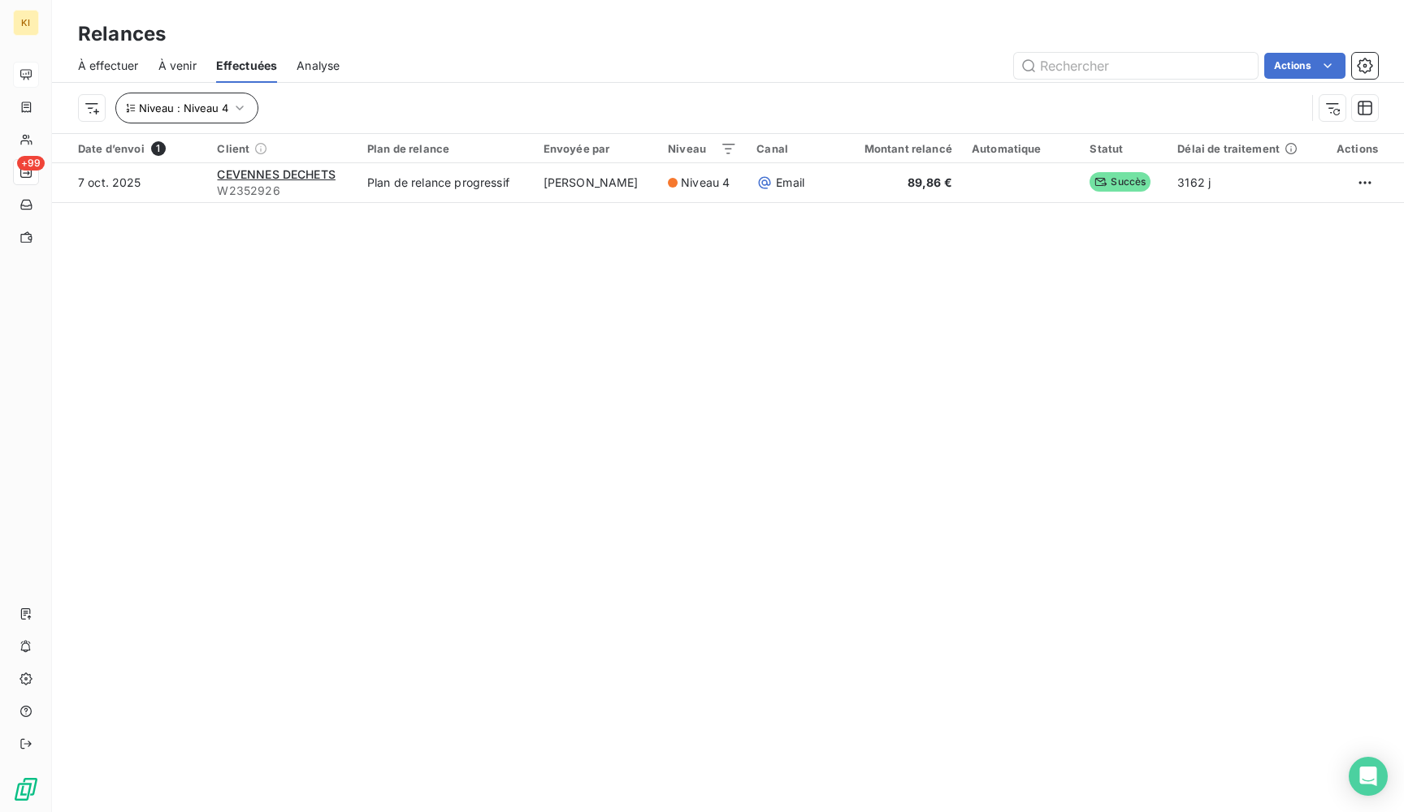
click at [240, 110] on icon "button" at bounding box center [240, 108] width 16 height 16
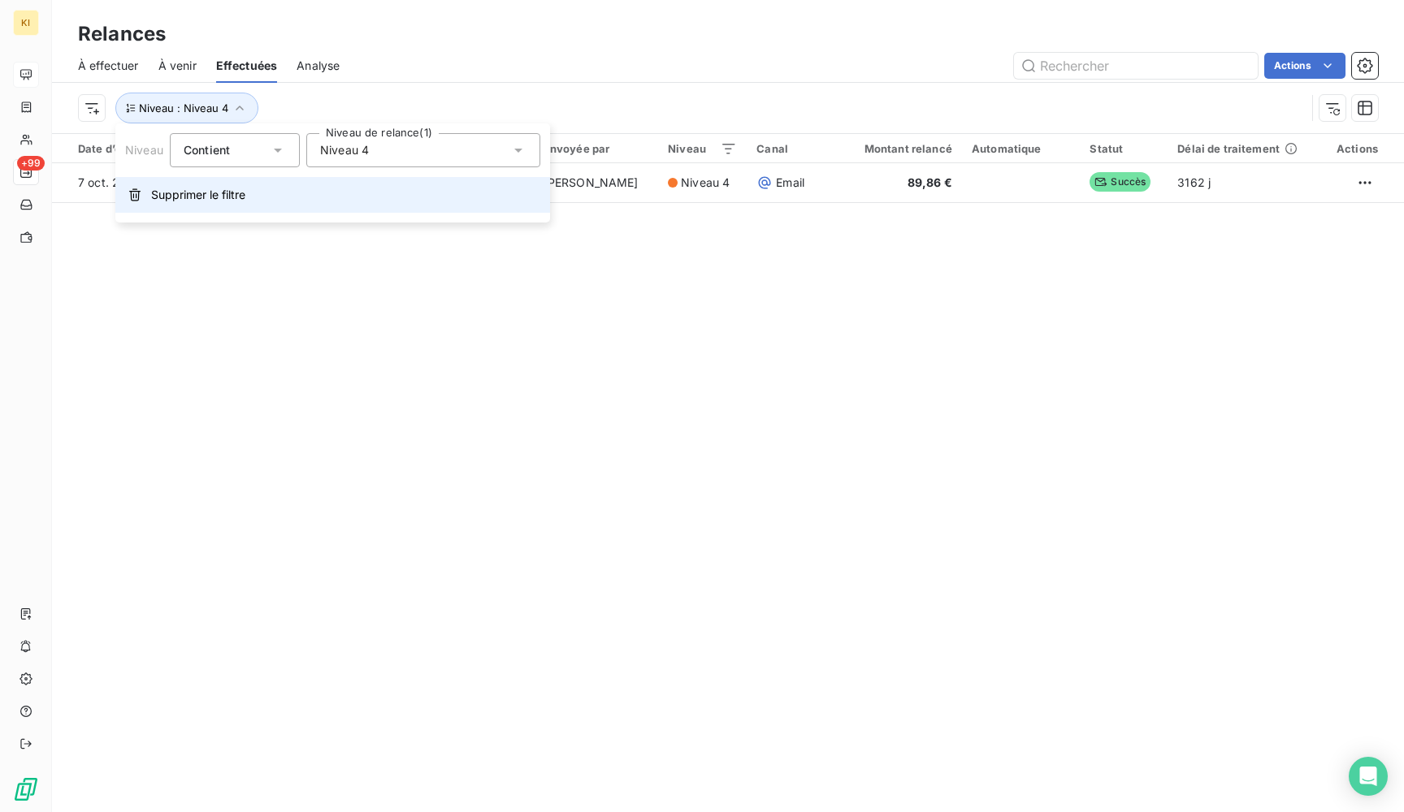
click at [238, 193] on span "Supprimer le filtre" at bounding box center [198, 195] width 94 height 16
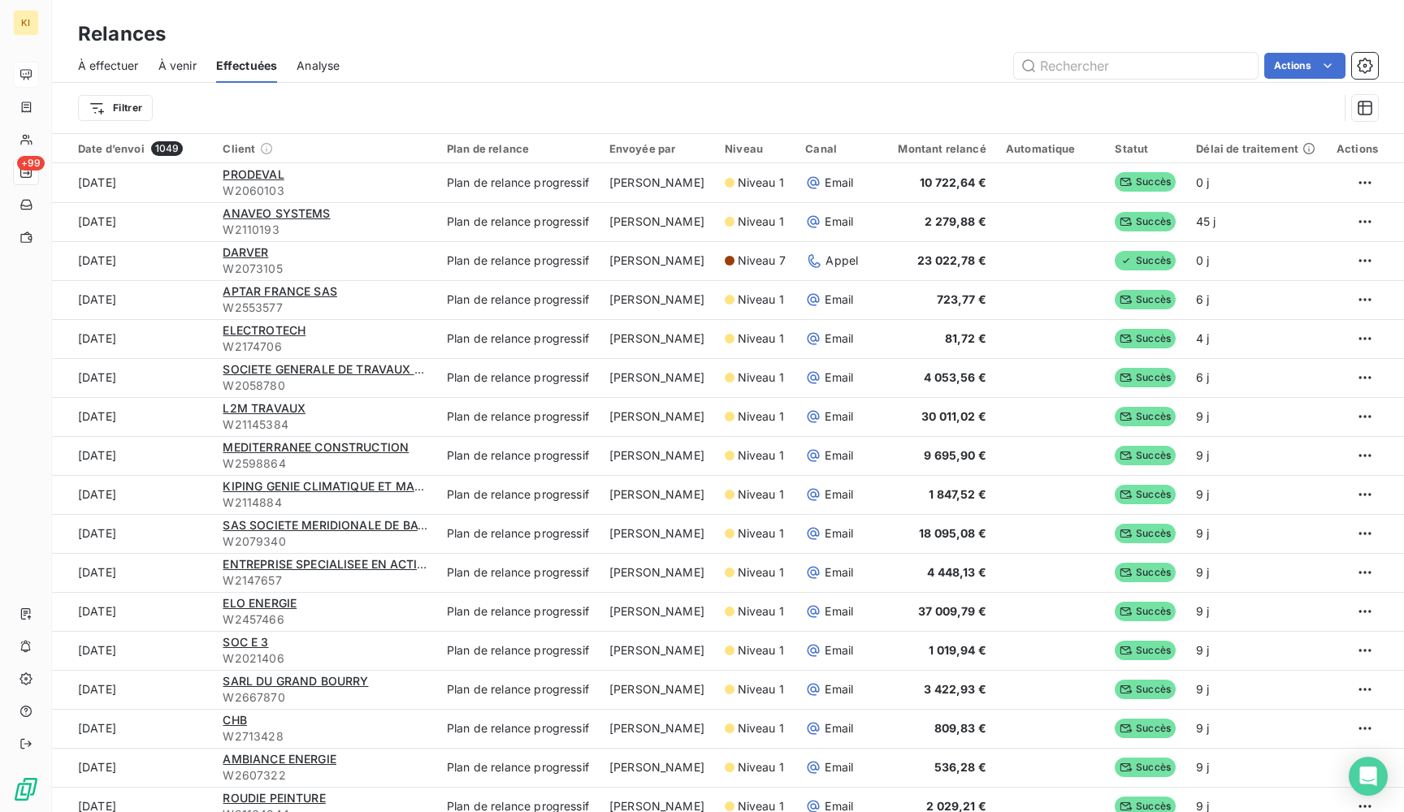
click at [457, 109] on div "Filtrer" at bounding box center [708, 108] width 1260 height 31
